Goal: Task Accomplishment & Management: Use online tool/utility

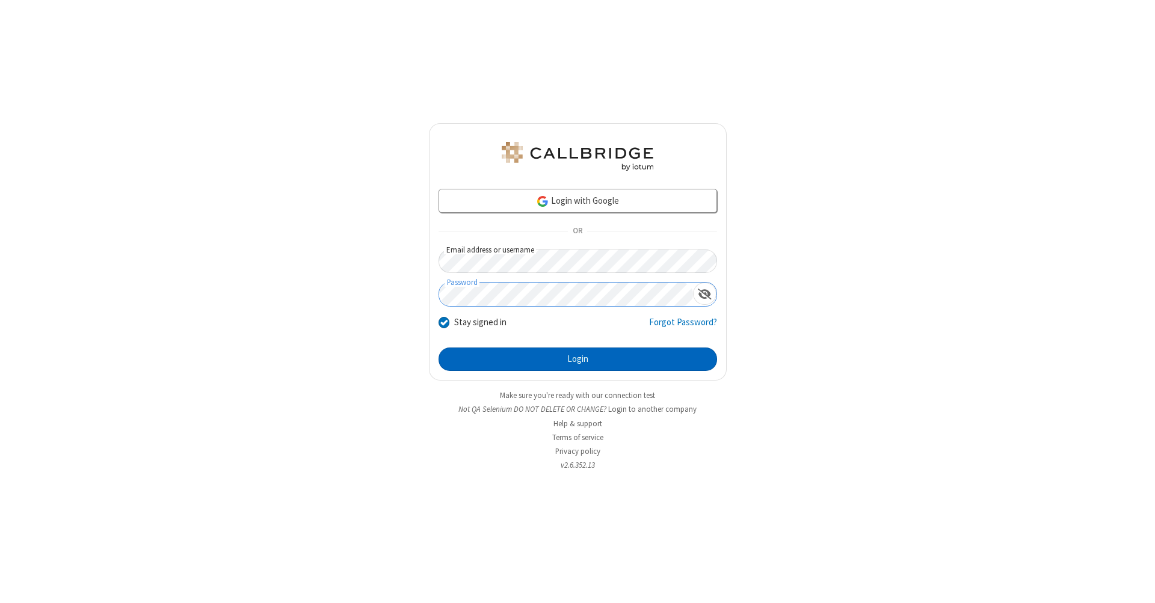
click at [577, 360] on button "Login" at bounding box center [577, 360] width 278 height 24
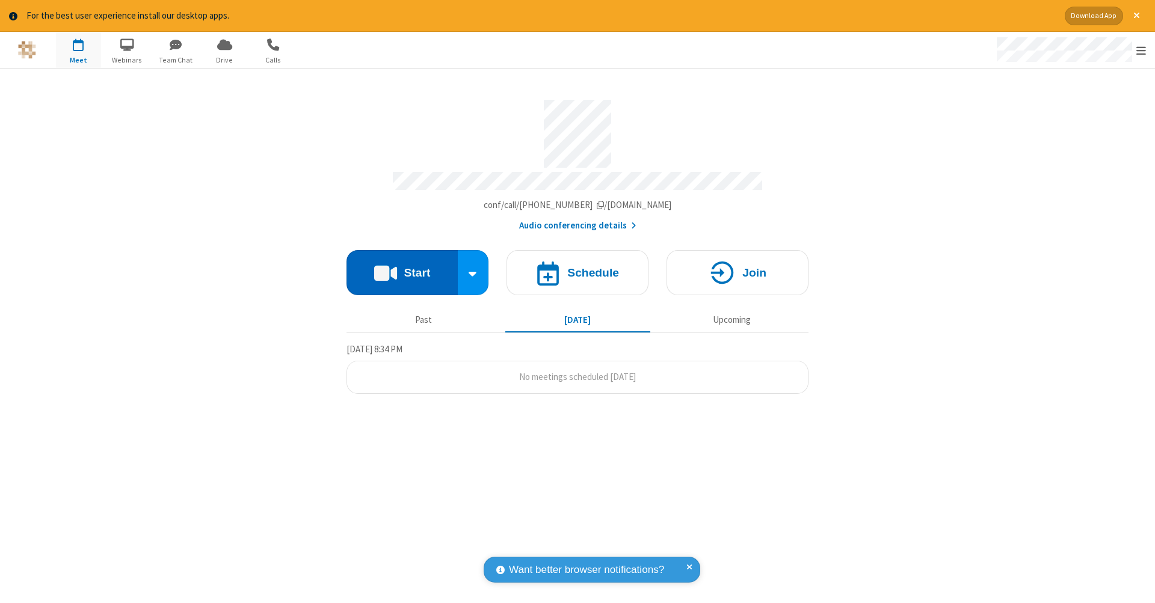
click at [402, 266] on button "Start" at bounding box center [401, 272] width 111 height 45
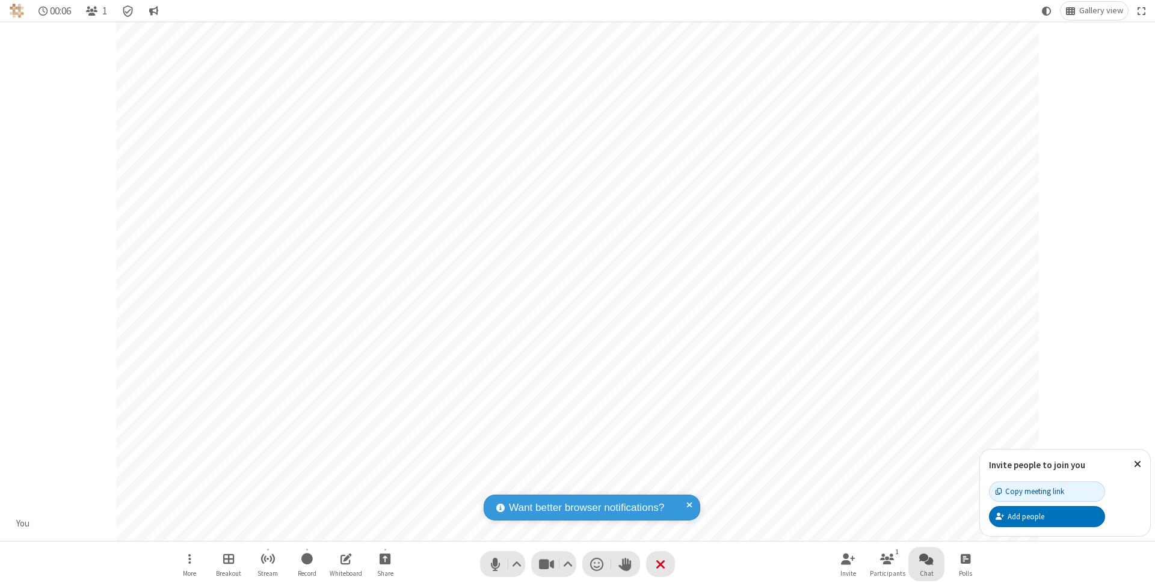
click at [925, 559] on span "Open chat" at bounding box center [926, 558] width 14 height 15
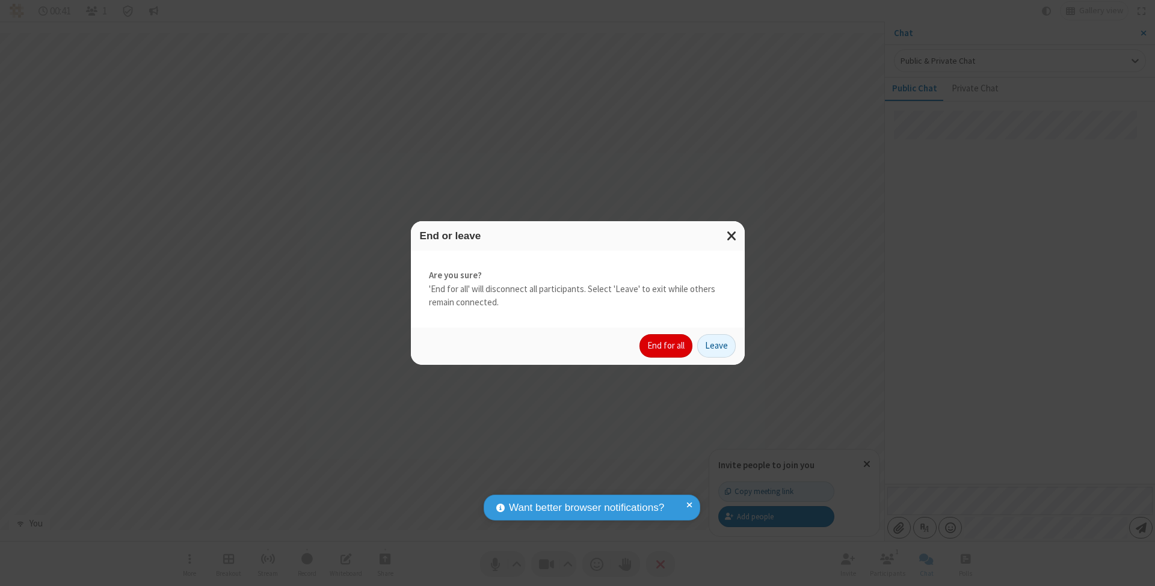
click at [666, 345] on button "End for all" at bounding box center [665, 346] width 53 height 24
